Goal: Task Accomplishment & Management: Complete application form

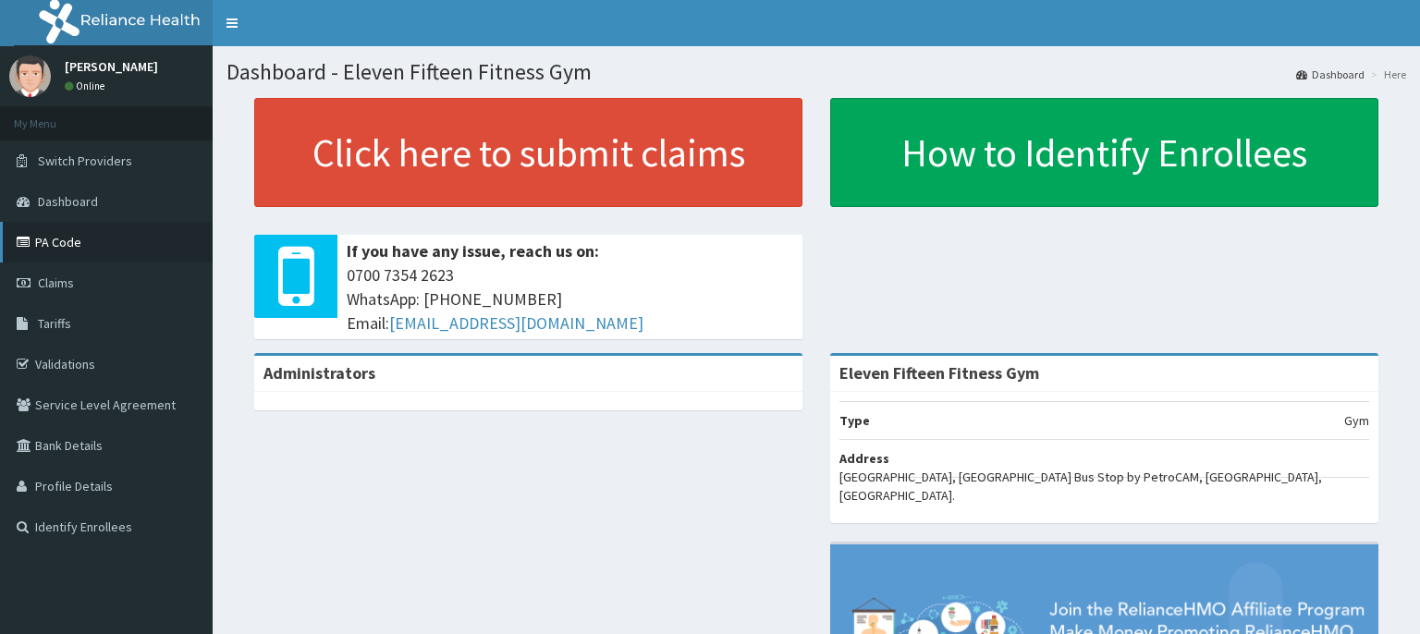
click at [74, 237] on link "PA Code" at bounding box center [106, 242] width 213 height 41
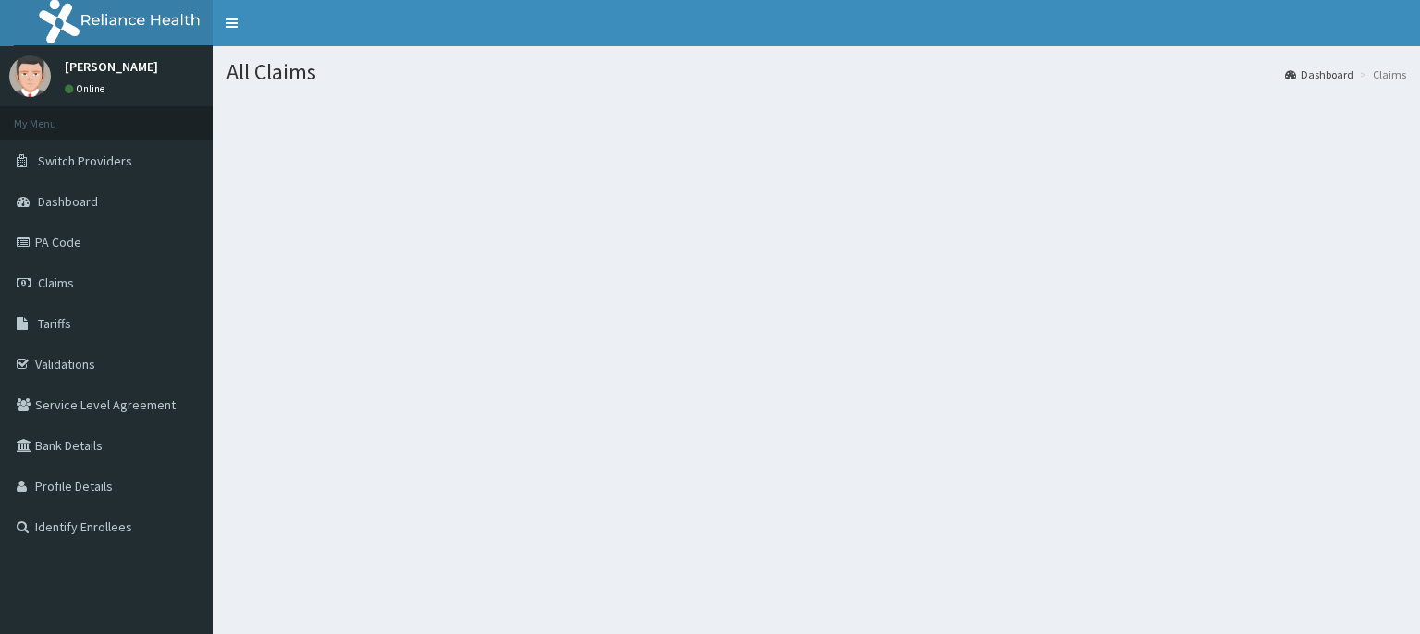
click at [92, 279] on link "Claims" at bounding box center [106, 282] width 213 height 41
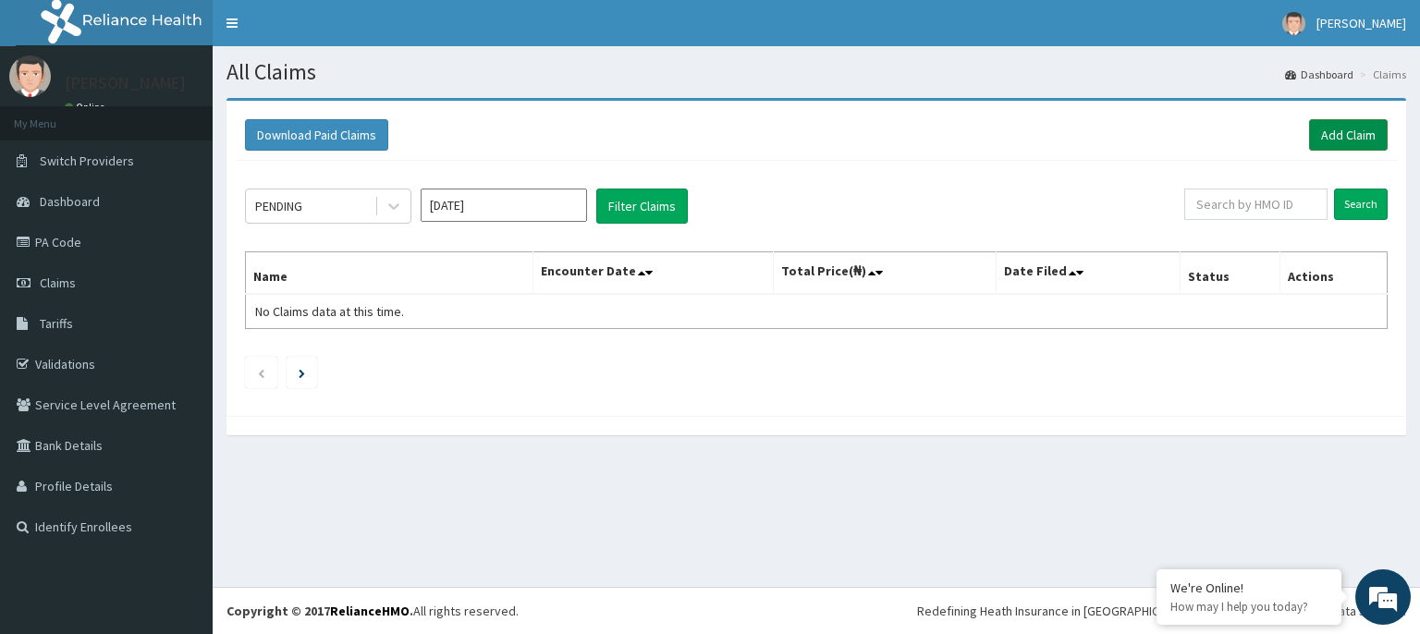
click at [1349, 133] on link "Add Claim" at bounding box center [1348, 134] width 79 height 31
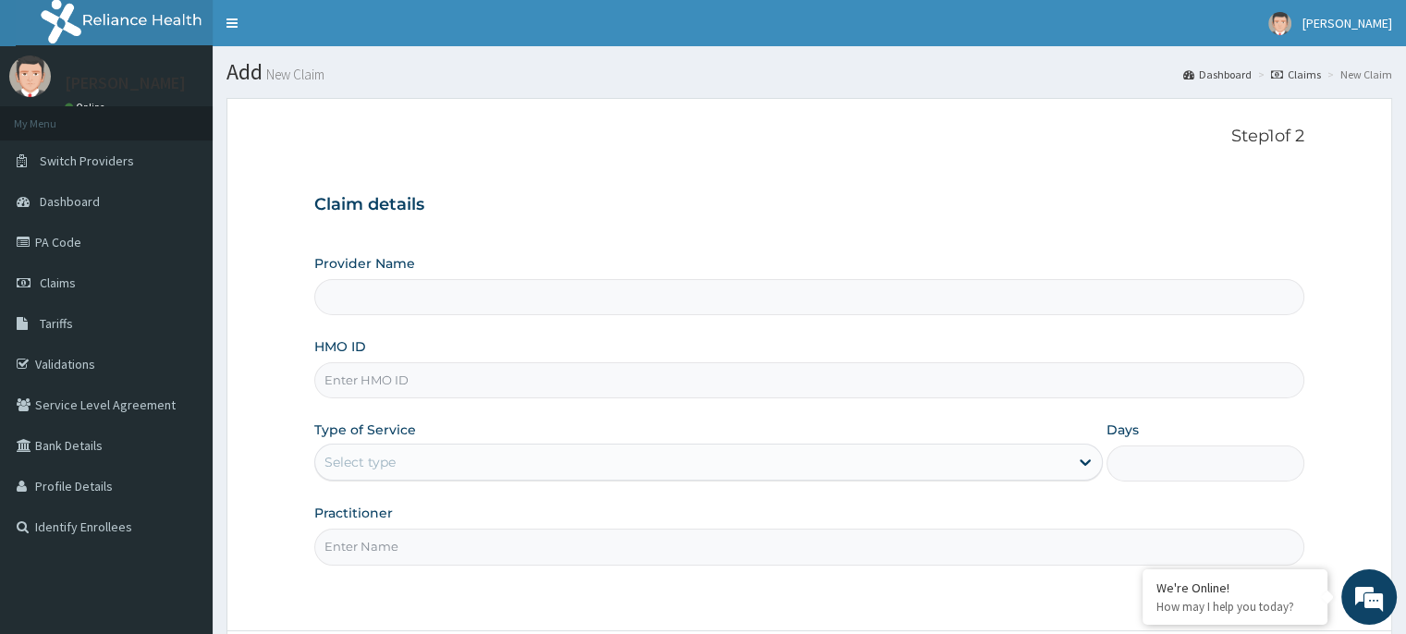
click at [404, 286] on input "Provider Name" at bounding box center [808, 297] width 989 height 36
type input "Eleven Fifteen Fitness Gym"
type input "1"
click at [469, 380] on input "HMO ID" at bounding box center [808, 380] width 989 height 36
click at [449, 386] on input "HMO ID" at bounding box center [808, 380] width 989 height 36
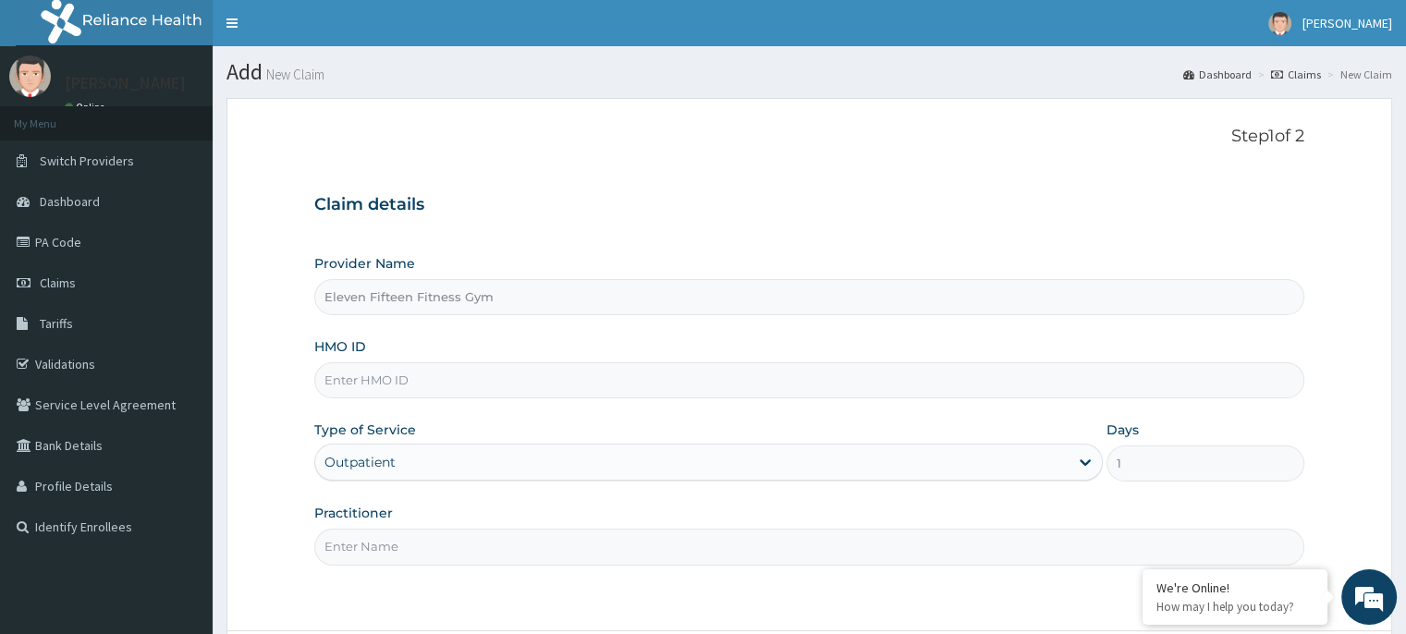
type input "a"
type input "AFO/10048/A"
click at [593, 539] on input "Practitioner" at bounding box center [808, 547] width 989 height 36
type input "r"
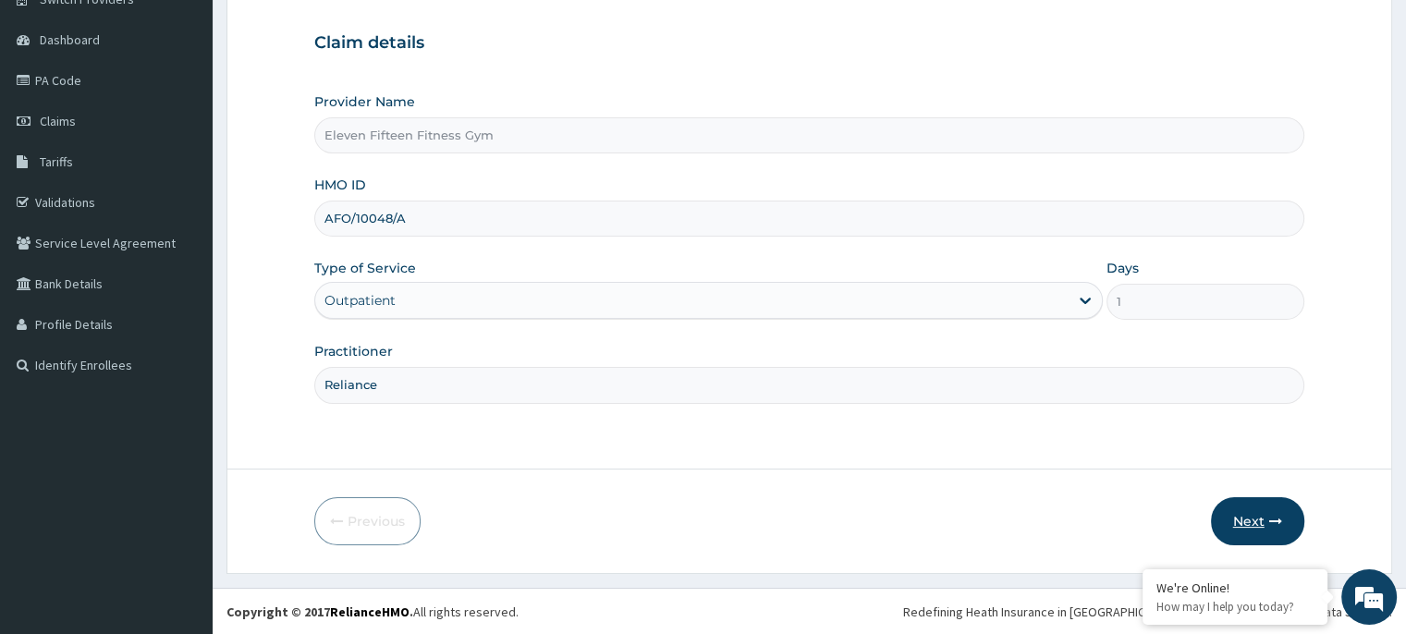
type input "Reliance"
click at [1250, 523] on button "Next" at bounding box center [1257, 521] width 93 height 48
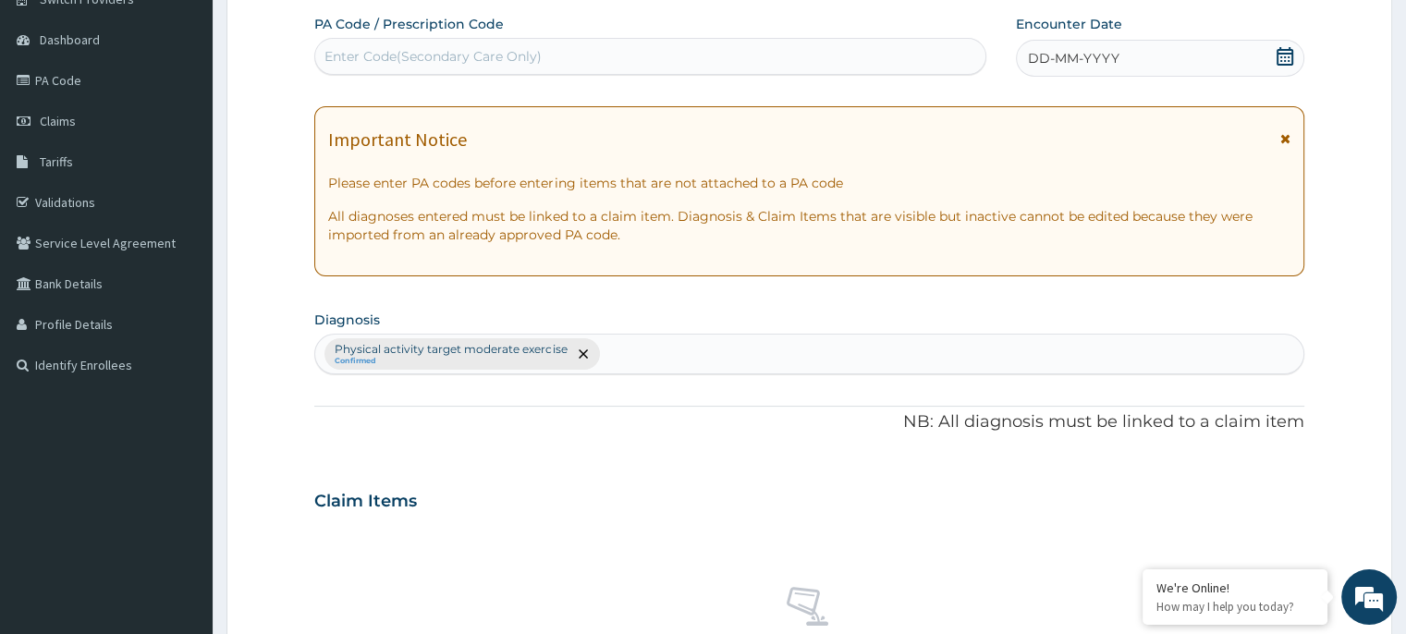
click at [405, 52] on div "Enter Code(Secondary Care Only)" at bounding box center [432, 56] width 217 height 18
type input "P"
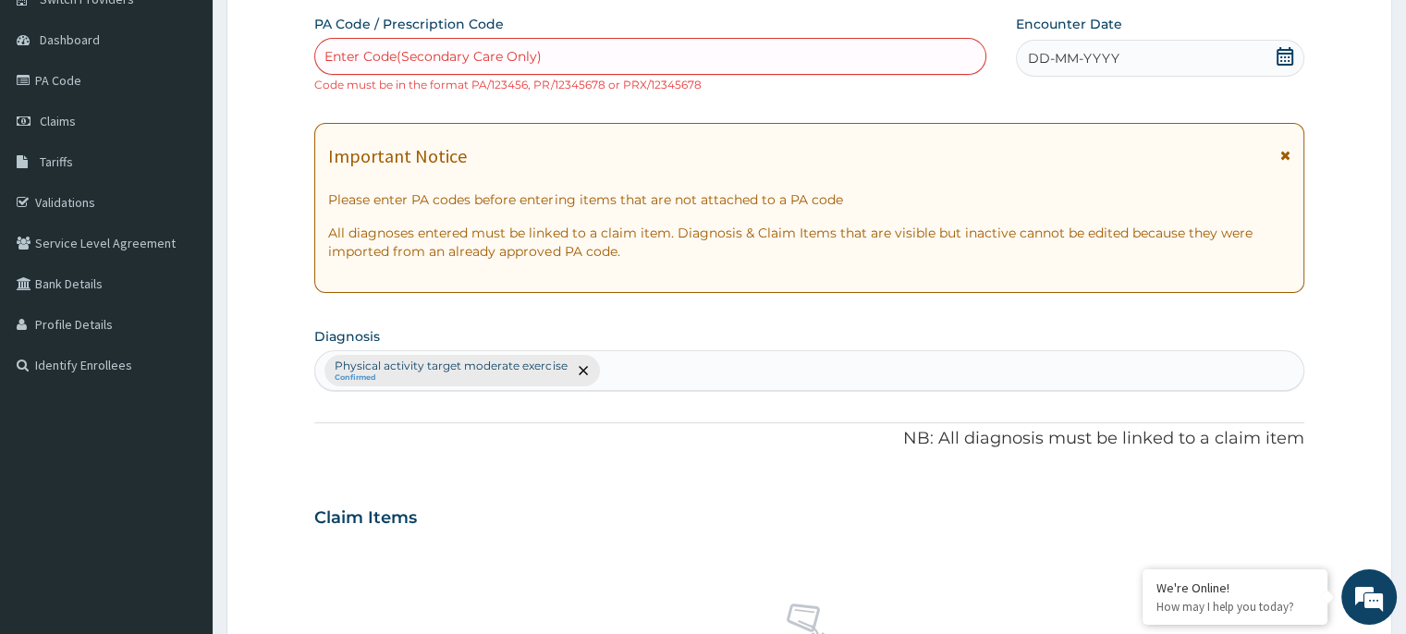
drag, startPoint x: 5, startPoint y: 38, endPoint x: 713, endPoint y: 53, distance: 708.1
click at [713, 53] on div "Enter Code(Secondary Care Only)" at bounding box center [650, 57] width 670 height 30
click at [710, 52] on div "Enter Code(Secondary Care Only)" at bounding box center [650, 57] width 670 height 30
type input "PA/3B56DO"
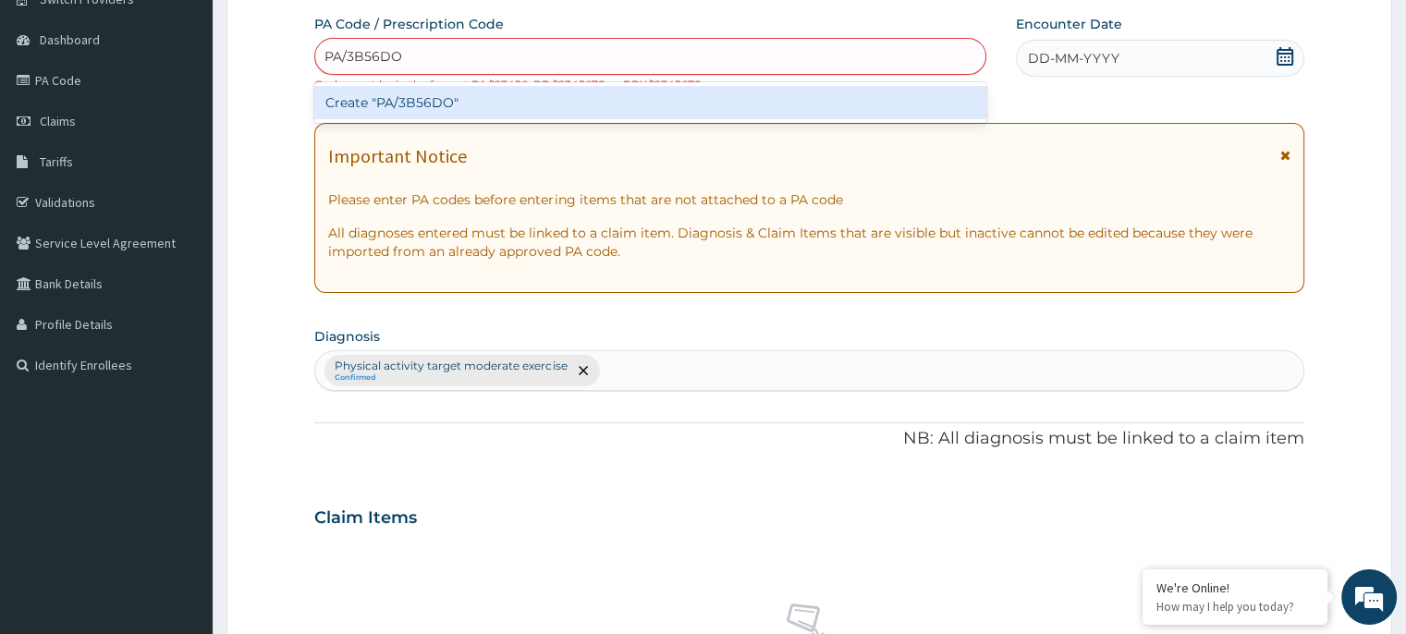
click at [615, 115] on div "Create "PA/3B56DO"" at bounding box center [650, 102] width 672 height 33
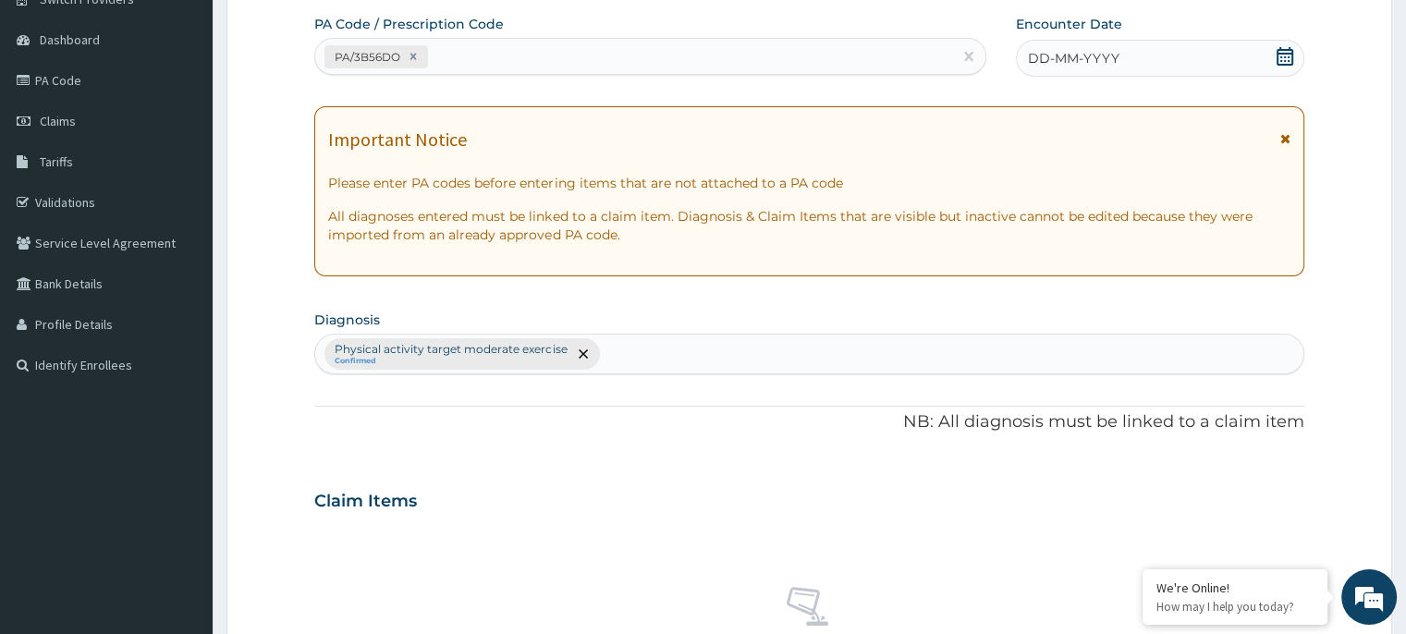
click at [1231, 27] on div "Encounter Date DD-MM-YYYY" at bounding box center [1159, 46] width 287 height 62
click at [1298, 55] on div "DD-MM-YYYY" at bounding box center [1159, 58] width 287 height 37
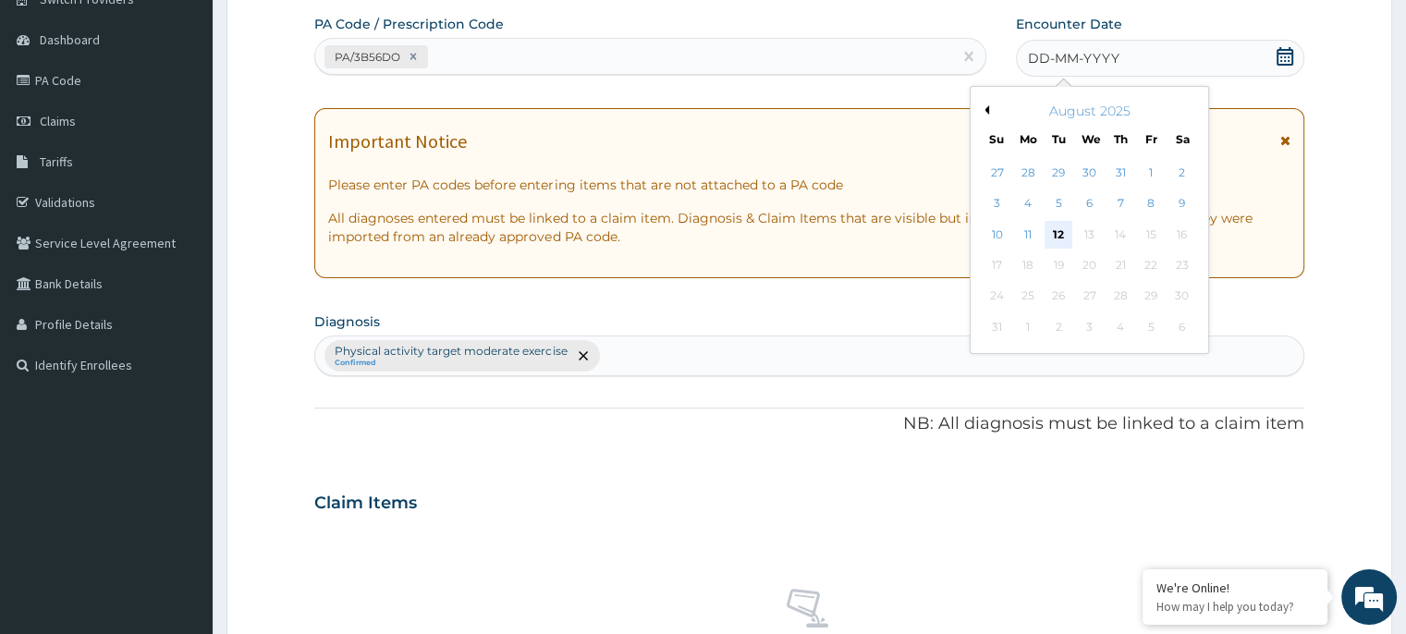
click at [1050, 225] on div "12" at bounding box center [1058, 235] width 28 height 28
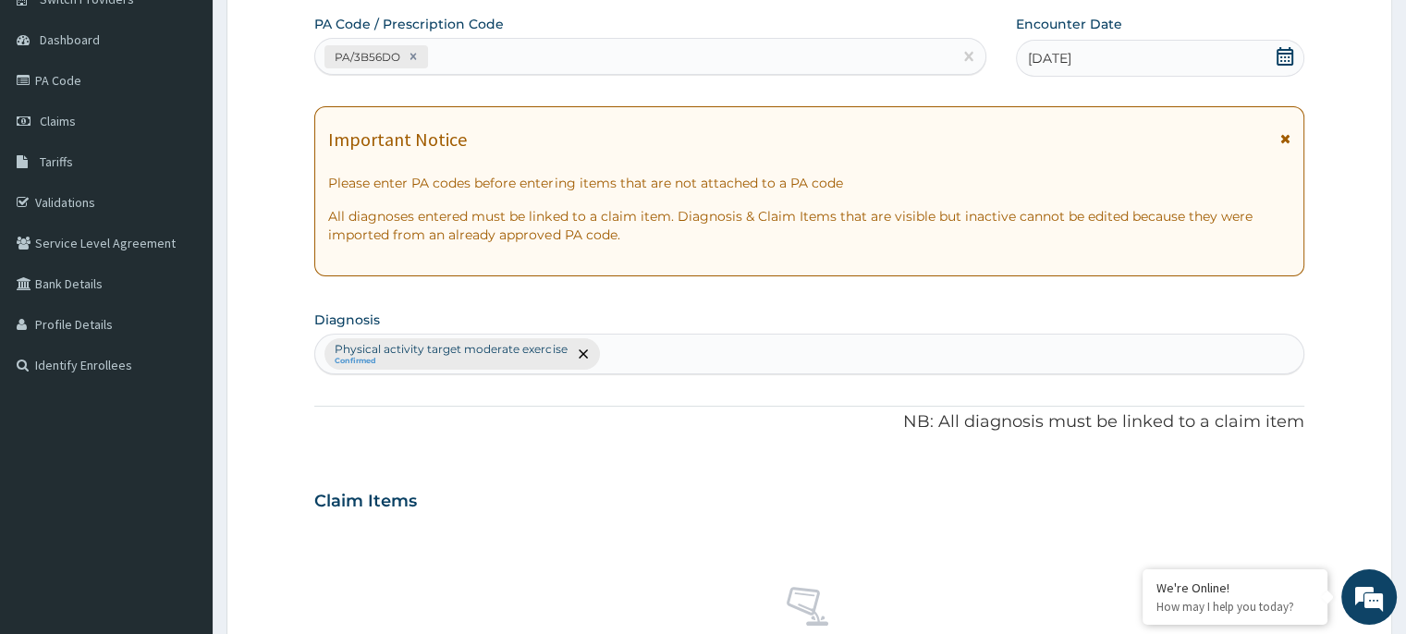
scroll to position [697, 0]
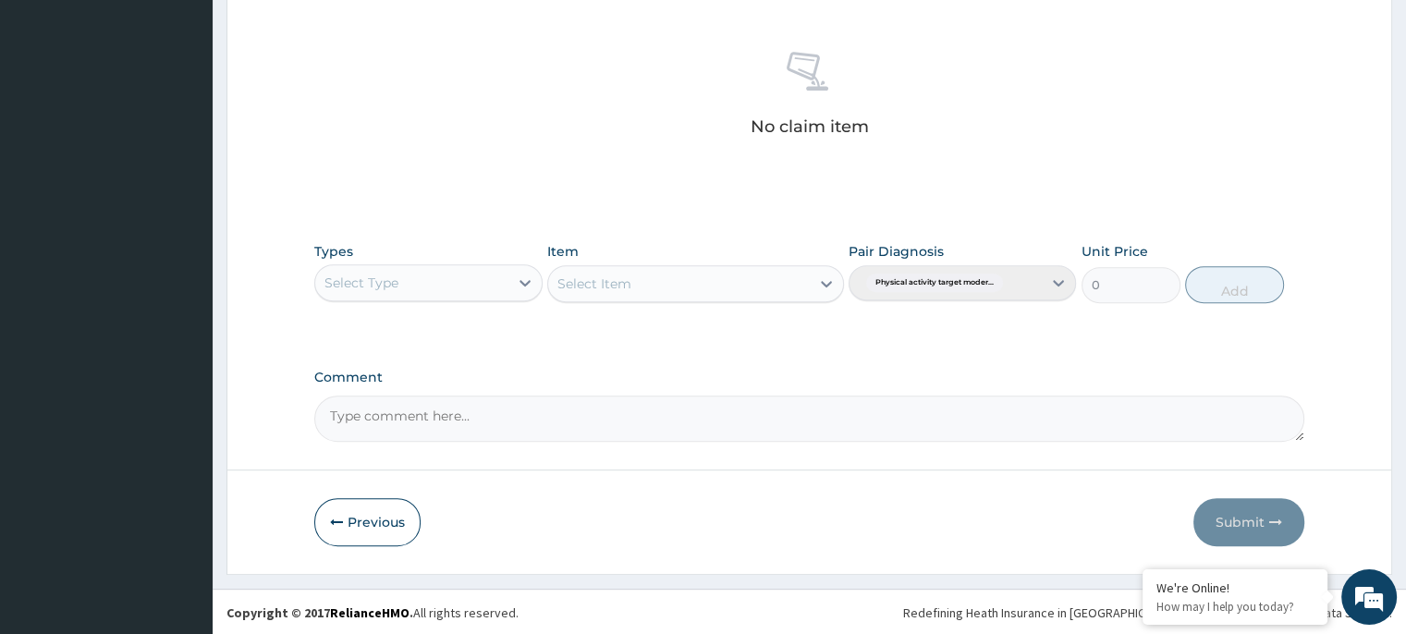
click at [477, 283] on div "Select Type" at bounding box center [411, 283] width 192 height 30
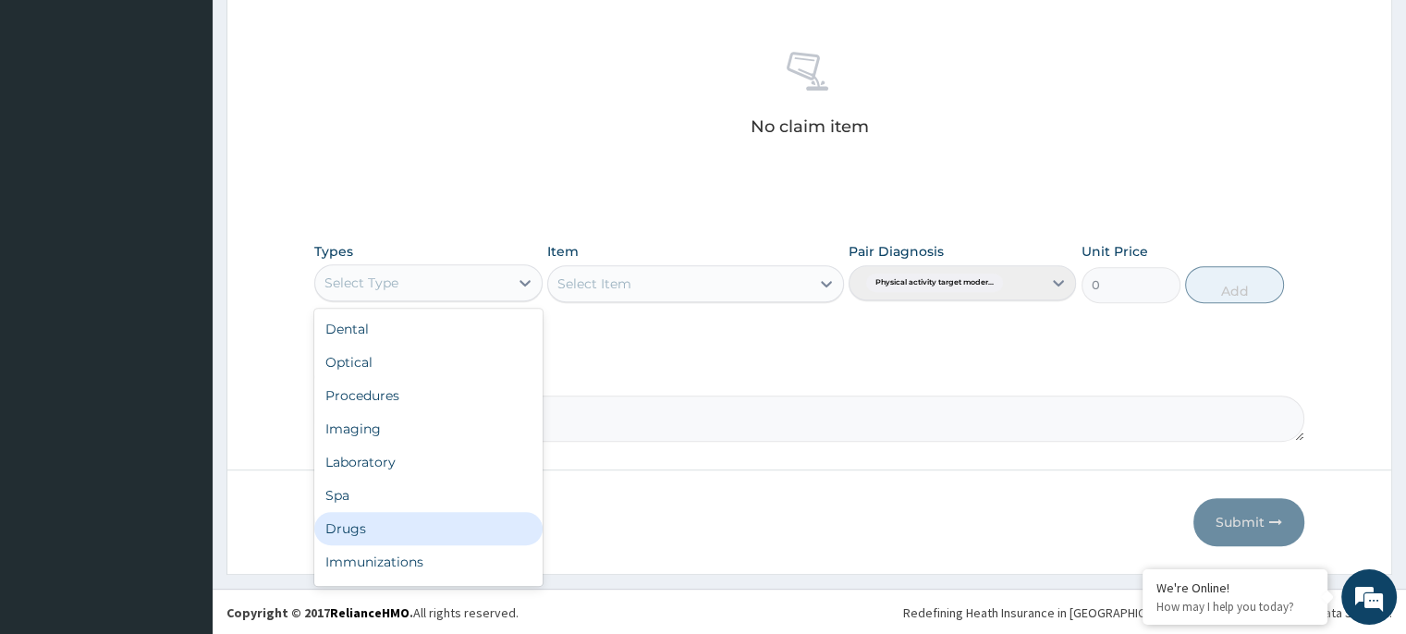
scroll to position [63, 0]
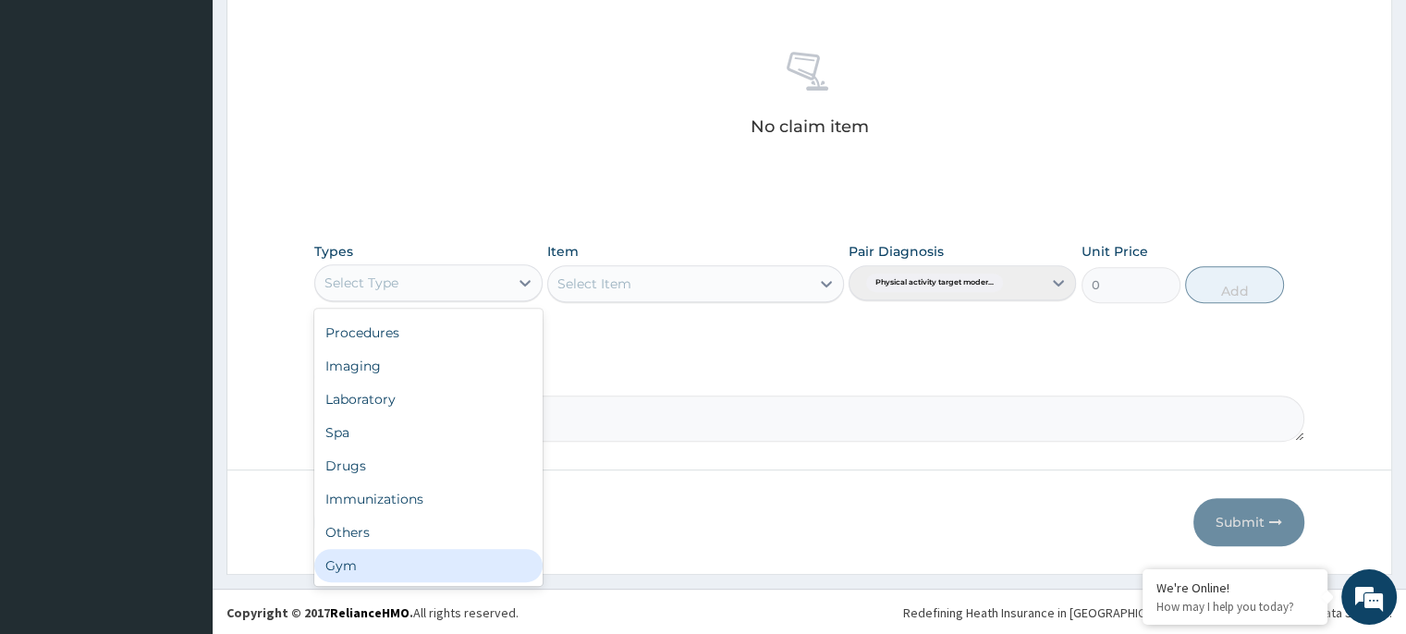
click at [518, 568] on div "Gym" at bounding box center [427, 565] width 227 height 33
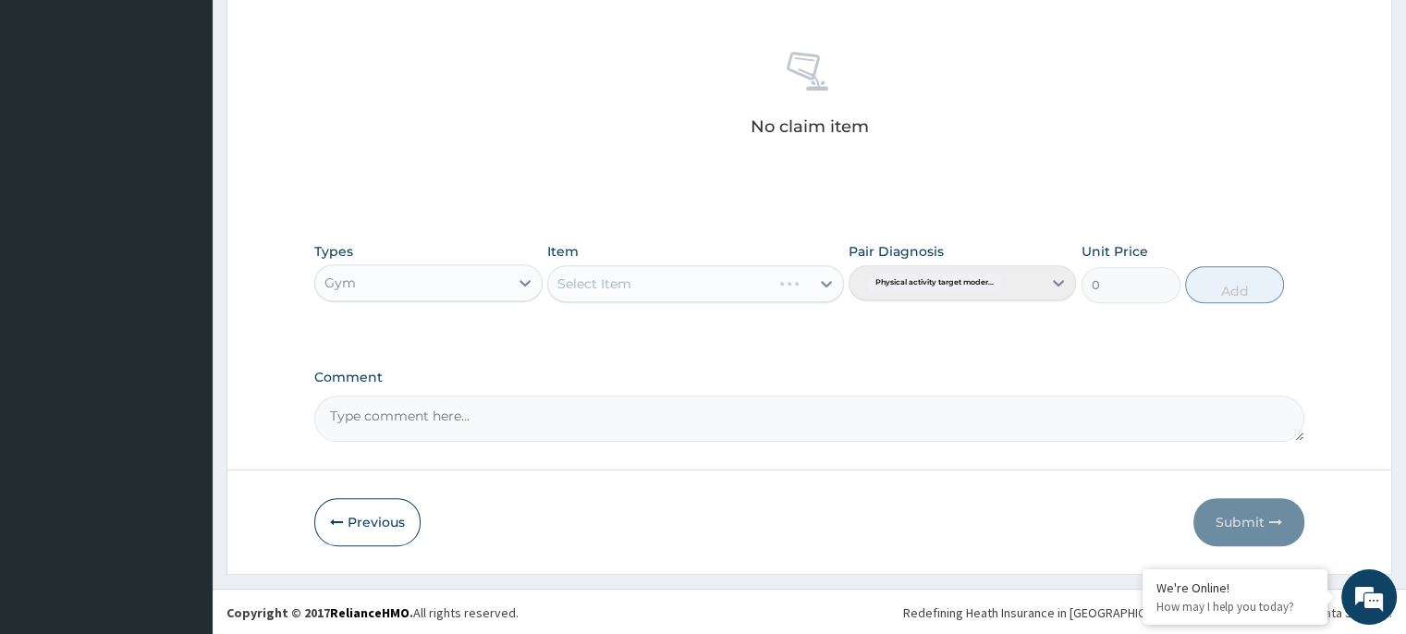
click at [727, 281] on div "Select Item" at bounding box center [695, 283] width 297 height 37
click at [814, 291] on div "Select Item" at bounding box center [695, 283] width 297 height 37
drag, startPoint x: 853, startPoint y: 456, endPoint x: 839, endPoint y: 427, distance: 31.8
click at [818, 288] on div "Select Item" at bounding box center [695, 283] width 297 height 37
